Goal: Find specific page/section: Find specific page/section

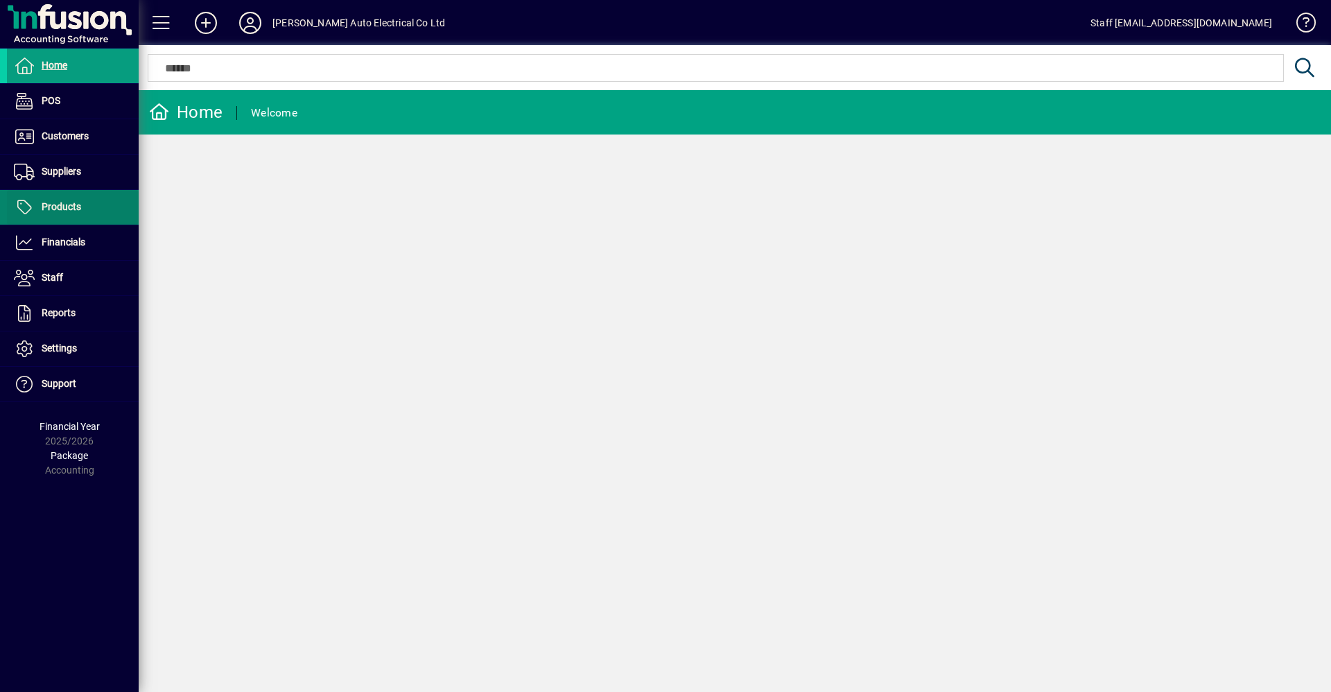
click at [73, 209] on span "Products" at bounding box center [61, 206] width 39 height 11
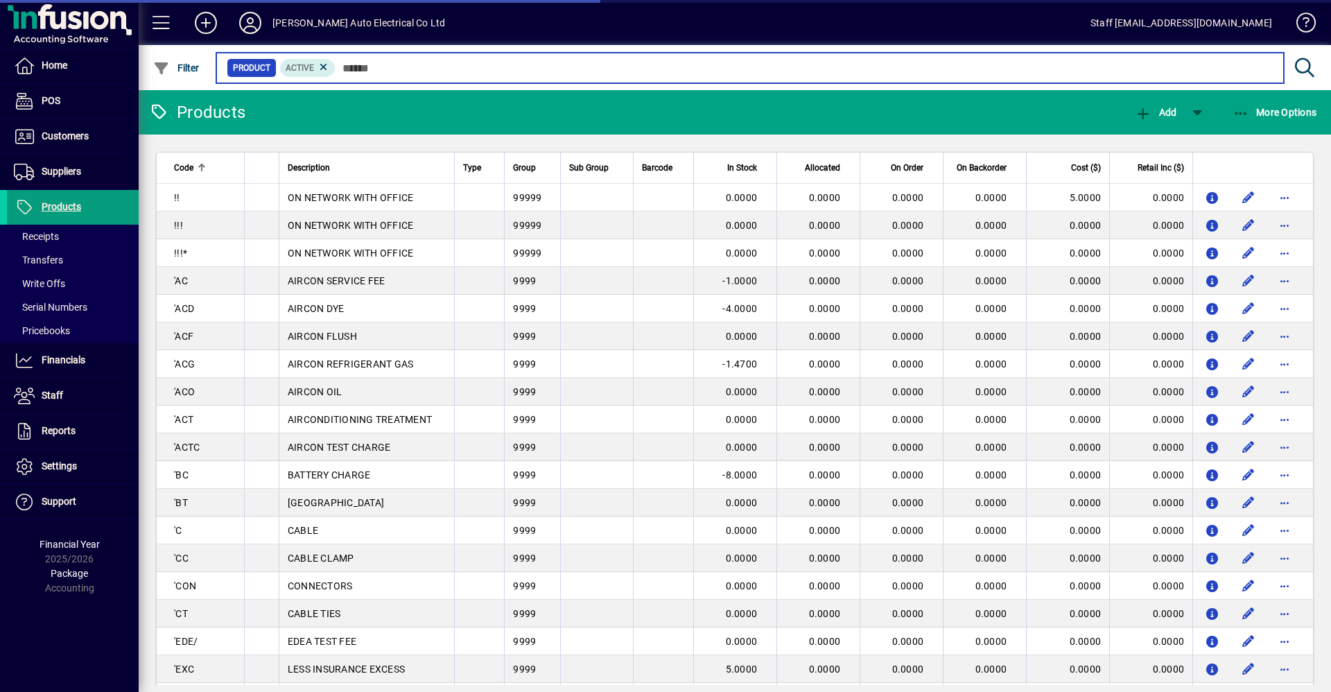
paste input "******"
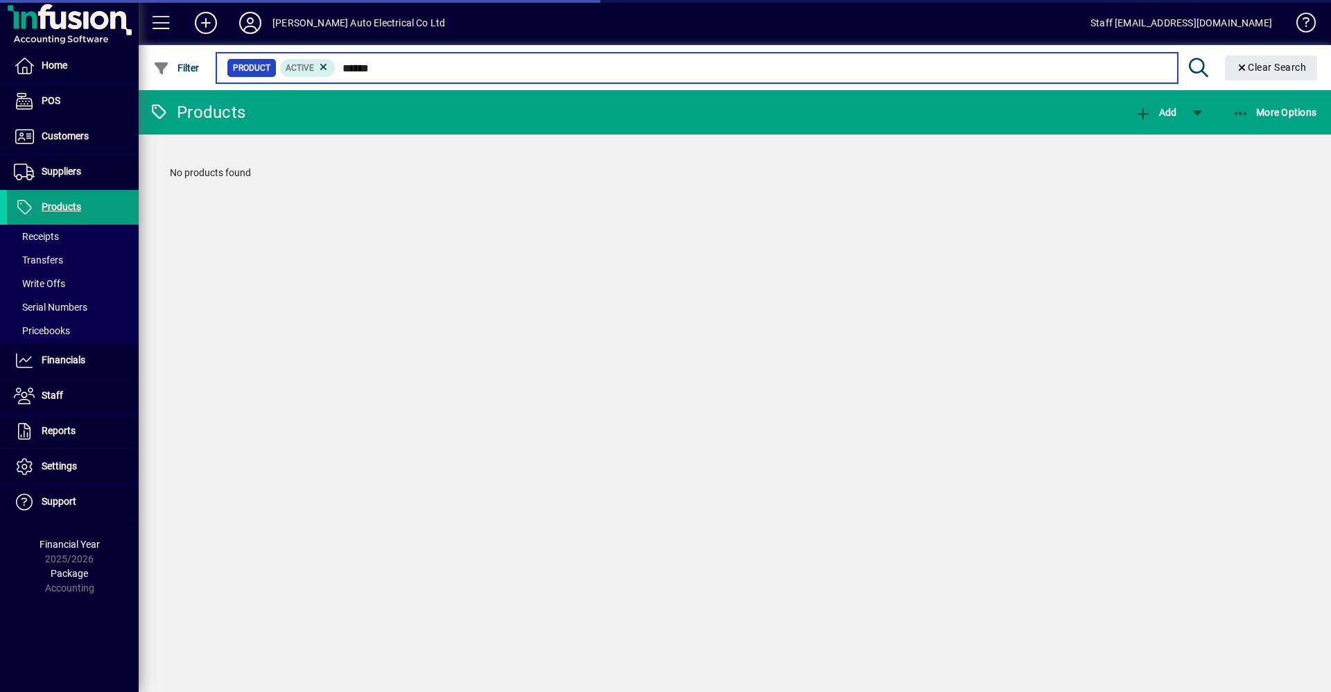
type input "******"
